Goal: Information Seeking & Learning: Learn about a topic

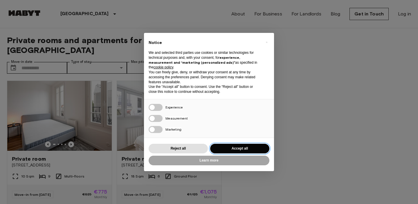
click at [231, 148] on button "Accept all" at bounding box center [239, 149] width 59 height 10
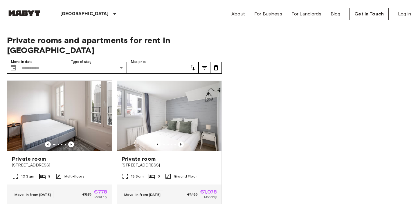
click at [83, 112] on img at bounding box center [59, 116] width 105 height 70
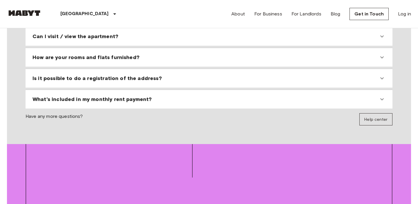
scroll to position [536, 0]
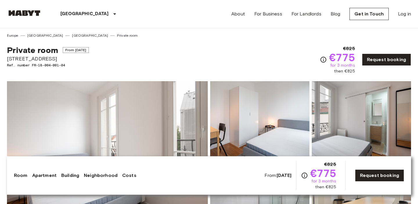
click at [94, 172] on link "Neighborhood" at bounding box center [101, 175] width 34 height 7
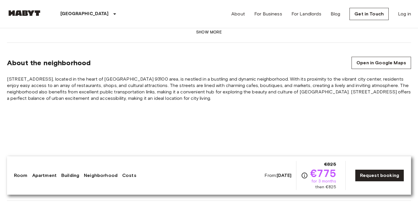
scroll to position [536, 0]
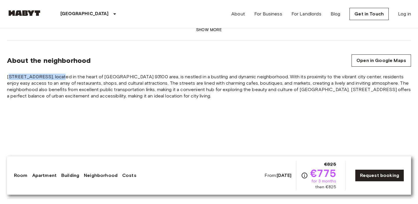
drag, startPoint x: 10, startPoint y: 63, endPoint x: 57, endPoint y: 64, distance: 46.2
click at [57, 74] on span "Rue de Stalingrad 41bis, located in the heart of Pariss 93100 area, is nestled …" at bounding box center [209, 87] width 404 height 26
drag, startPoint x: 58, startPoint y: 64, endPoint x: 4, endPoint y: 65, distance: 53.8
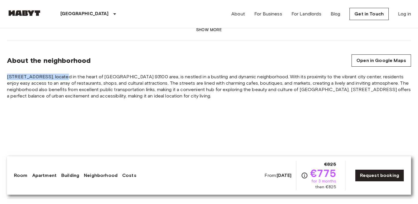
copy span "Rue de Stalingrad 41bis,"
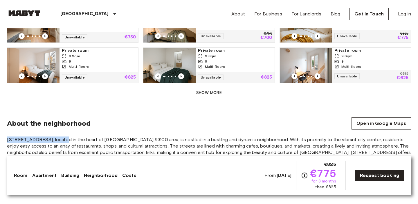
scroll to position [472, 0]
